Goal: Transaction & Acquisition: Subscribe to service/newsletter

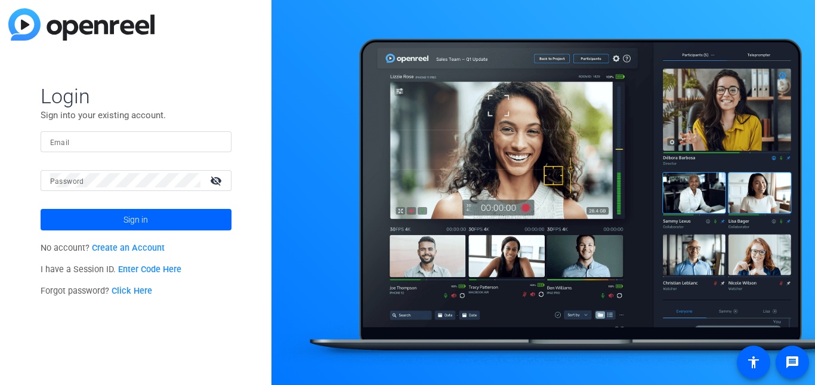
click at [128, 247] on link "Create an Account" at bounding box center [128, 248] width 73 height 10
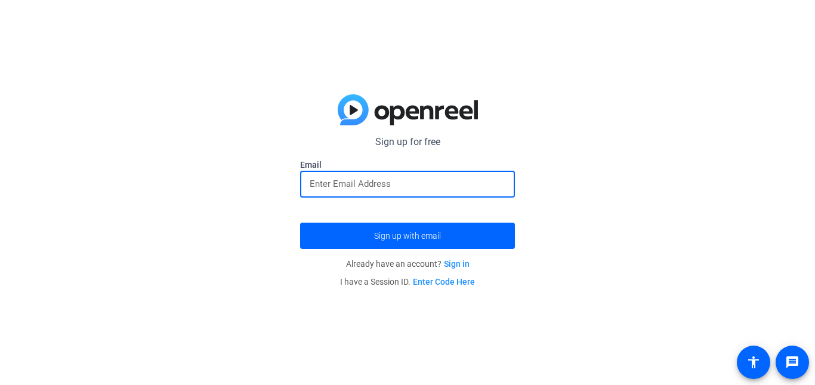
click at [390, 177] on input "email" at bounding box center [408, 184] width 196 height 14
type input "C"
click at [300, 223] on button "Sign up with email" at bounding box center [407, 236] width 215 height 26
type input "[EMAIL_ADDRESS][DOMAIN_NAME]"
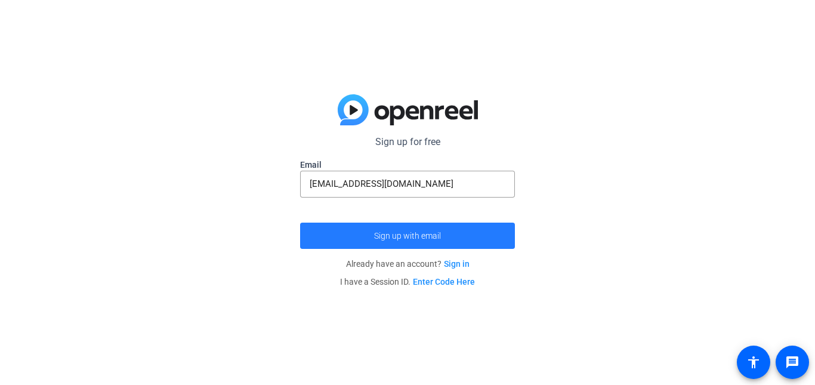
click at [459, 230] on span "submit" at bounding box center [407, 235] width 215 height 29
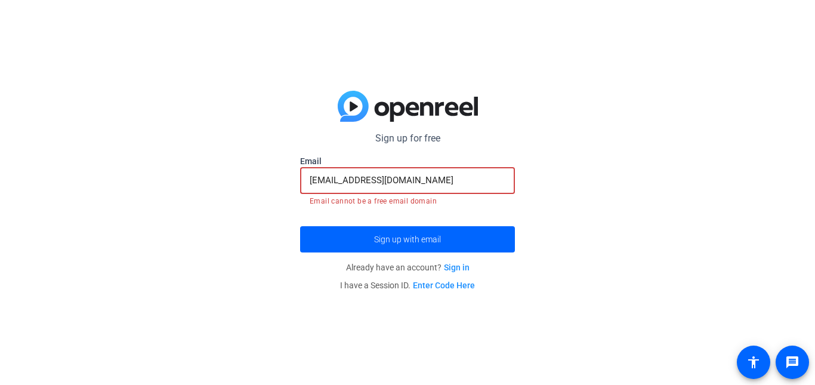
drag, startPoint x: 453, startPoint y: 181, endPoint x: 274, endPoint y: 177, distance: 179.6
click at [274, 177] on div "Sign up for free Email [EMAIL_ADDRESS][DOMAIN_NAME] Email cannot be a free emai…" at bounding box center [407, 192] width 815 height 385
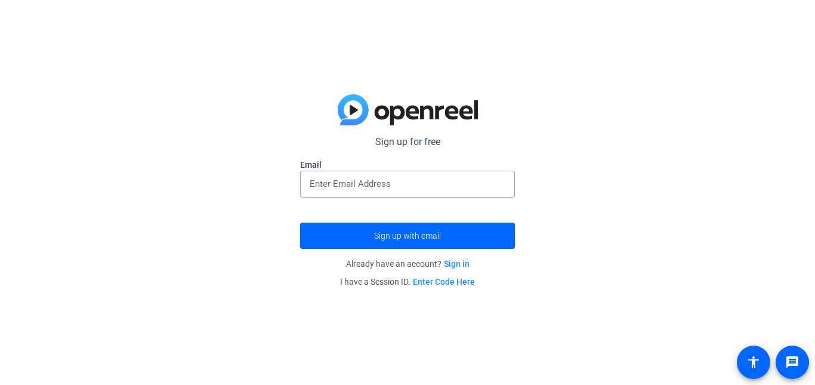
click at [239, 180] on div "Sign up for free Email Sign up with email Already have an account? Sign in I ha…" at bounding box center [407, 192] width 815 height 385
click at [334, 187] on input "email" at bounding box center [408, 184] width 196 height 14
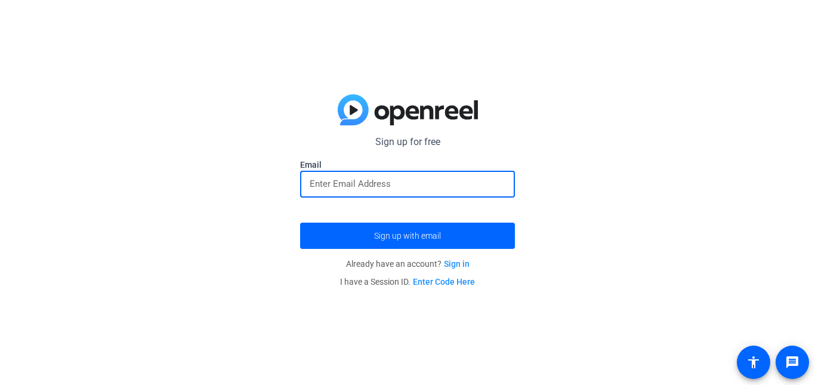
click at [368, 185] on input "email" at bounding box center [408, 184] width 196 height 14
type input "[EMAIL_ADDRESS][DOMAIN_NAME]"
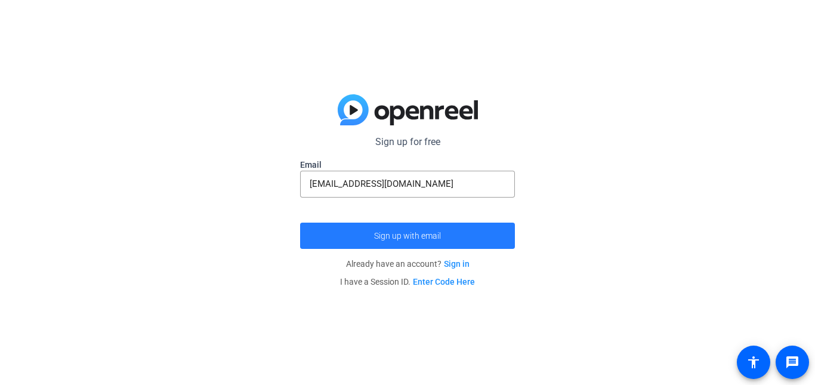
click at [372, 239] on span "submit" at bounding box center [407, 235] width 215 height 29
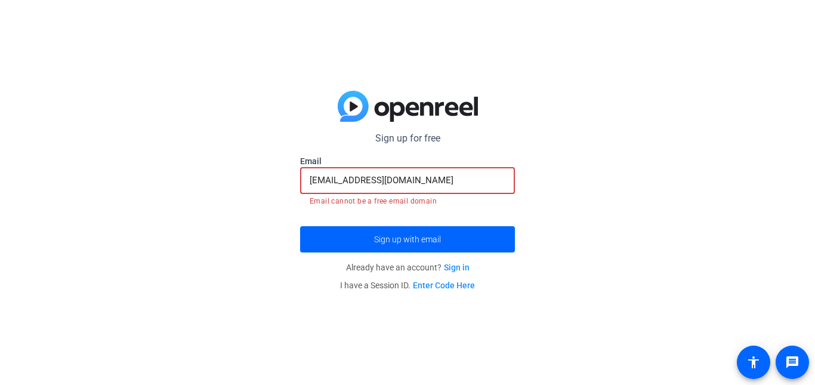
drag, startPoint x: 458, startPoint y: 183, endPoint x: 215, endPoint y: 194, distance: 243.0
click at [215, 194] on div "Sign up for free Email [EMAIL_ADDRESS][DOMAIN_NAME] Email cannot be a free emai…" at bounding box center [407, 192] width 815 height 385
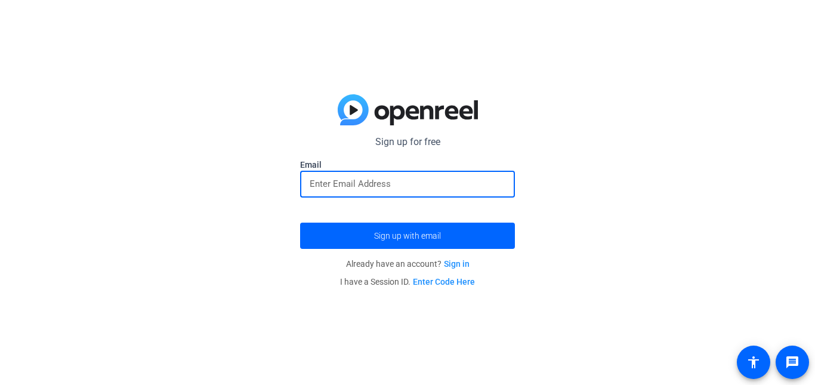
type input "p"
type input "[EMAIL_ADDRESS][DOMAIN_NAME]"
click at [300, 223] on button "Sign up with email" at bounding box center [407, 236] width 215 height 26
